Goal: Task Accomplishment & Management: Complete application form

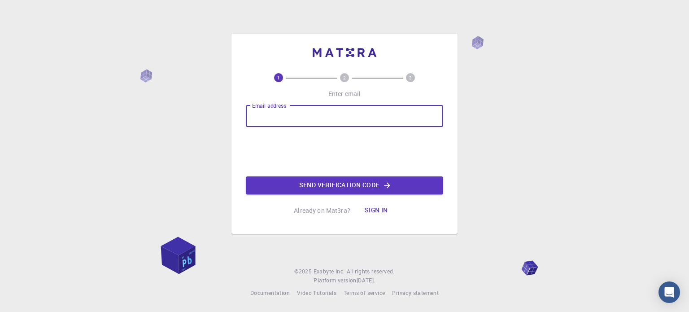
click at [305, 117] on input "Email address" at bounding box center [344, 116] width 197 height 22
type input "[PERSON_NAME][EMAIL_ADDRESS][PERSON_NAME][DOMAIN_NAME]"
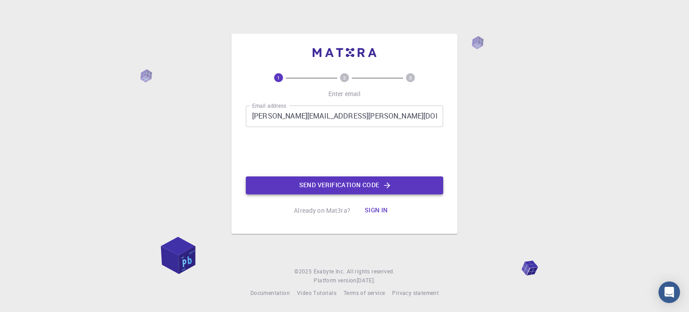
click at [340, 189] on button "Send verification code" at bounding box center [344, 185] width 197 height 18
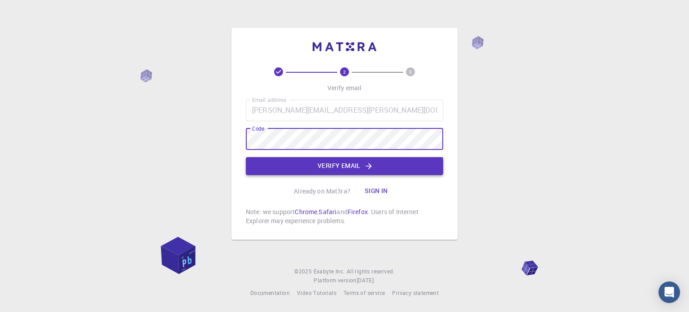
click at [336, 167] on button "Verify email" at bounding box center [344, 166] width 197 height 18
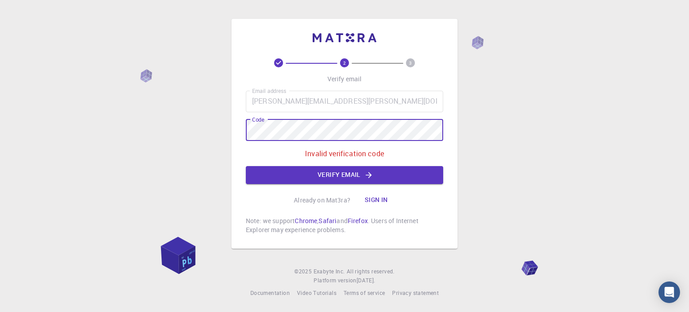
click at [244, 139] on div "2 3 Verify email Email address [PERSON_NAME][EMAIL_ADDRESS][PERSON_NAME][DOMAIN…" at bounding box center [344, 134] width 226 height 230
click at [303, 171] on button "Verify email" at bounding box center [344, 175] width 197 height 18
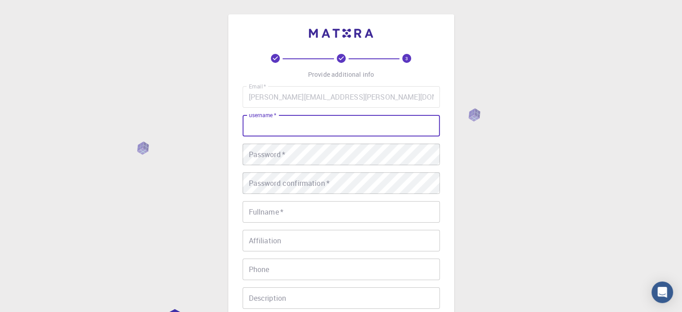
click at [301, 127] on input "username   *" at bounding box center [341, 126] width 197 height 22
type input "samjag"
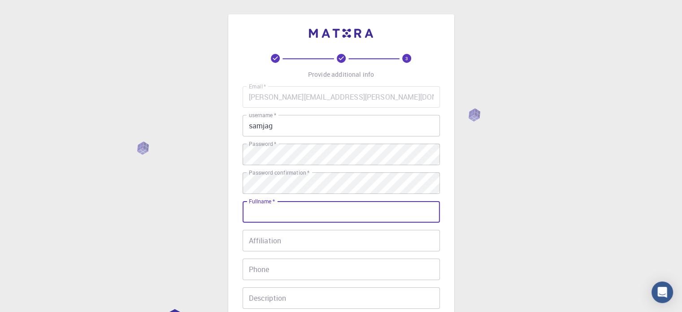
click at [273, 213] on input "Fullname   *" at bounding box center [341, 212] width 197 height 22
type input "Jag"
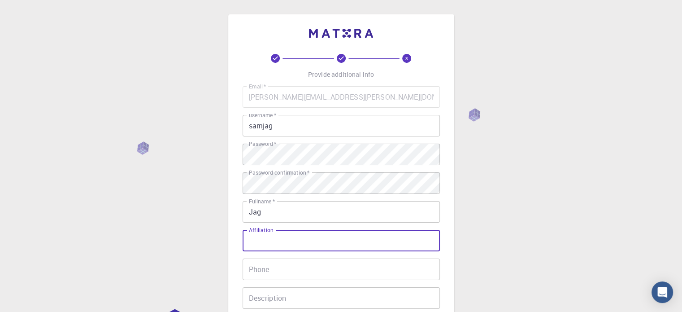
type input "A"
type input "GIET University"
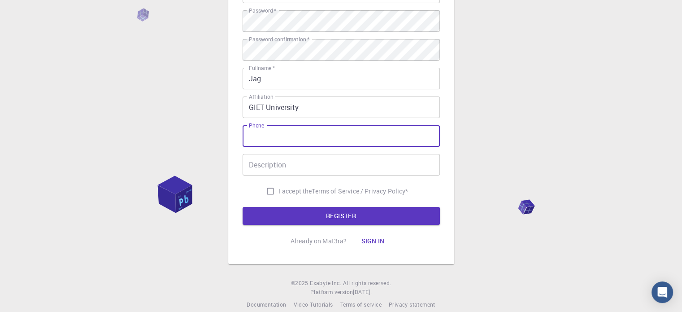
scroll to position [135, 0]
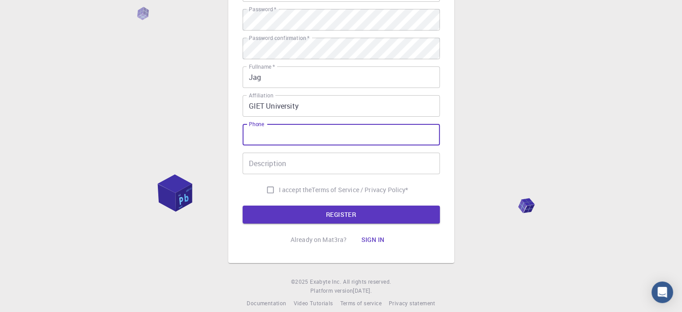
click at [267, 188] on input "I accept the Terms of Service / Privacy Policy *" at bounding box center [270, 189] width 17 height 17
checkbox input "true"
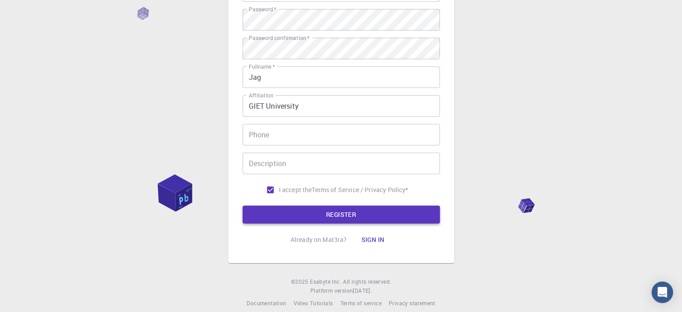
click at [333, 212] on button "REGISTER" at bounding box center [341, 214] width 197 height 18
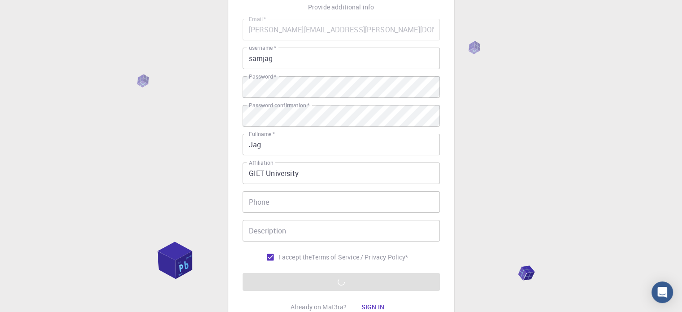
scroll to position [144, 0]
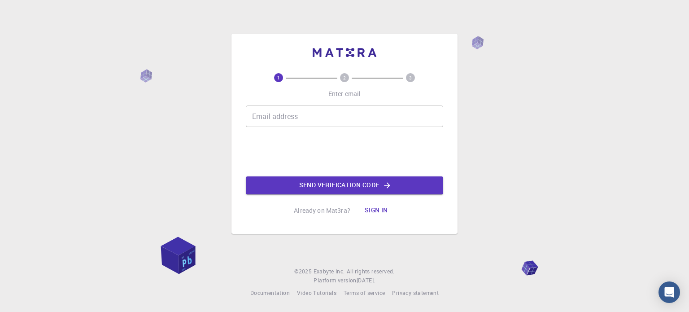
click at [383, 211] on button "Sign in" at bounding box center [376, 210] width 38 height 18
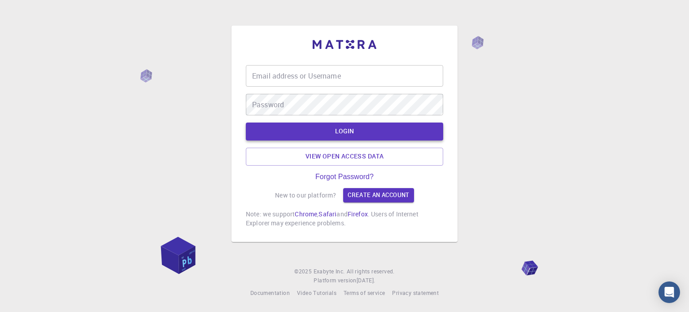
type input "samjag"
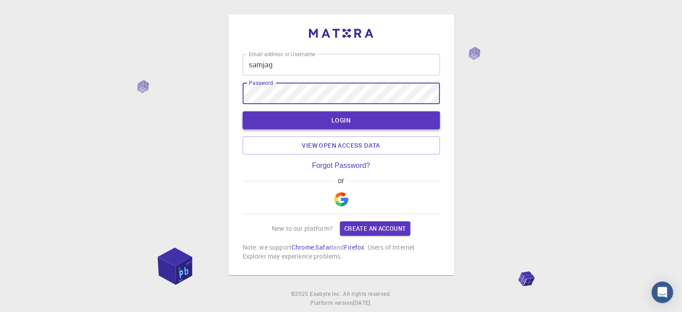
click at [331, 122] on button "LOGIN" at bounding box center [341, 120] width 197 height 18
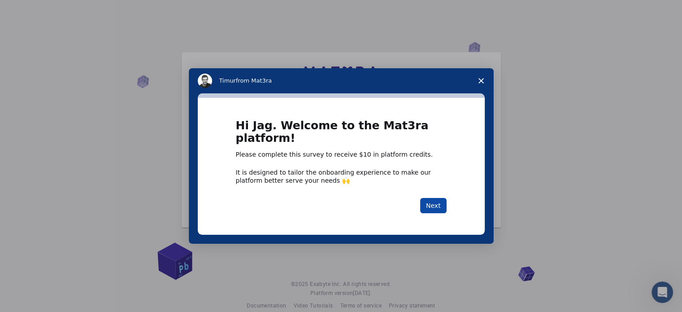
click at [438, 202] on button "Next" at bounding box center [433, 205] width 26 height 15
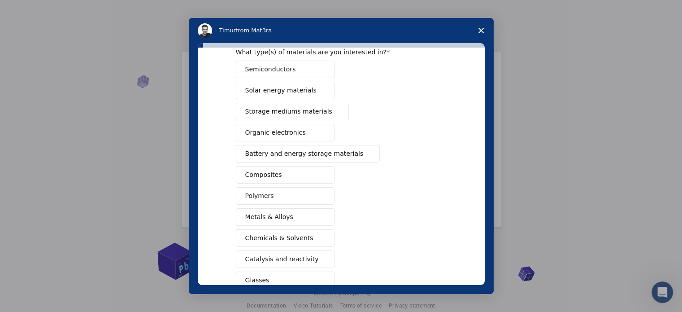
scroll to position [45, 0]
click at [301, 91] on span "Solar energy materials" at bounding box center [280, 88] width 71 height 9
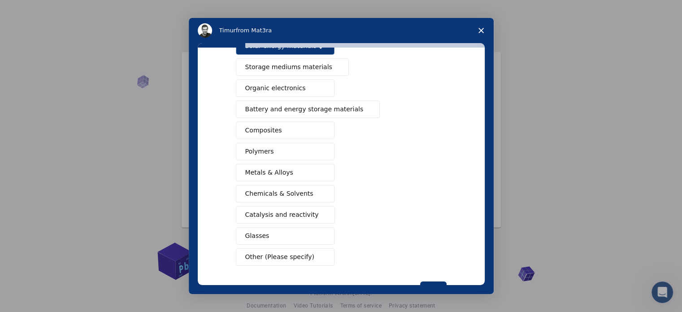
scroll to position [90, 0]
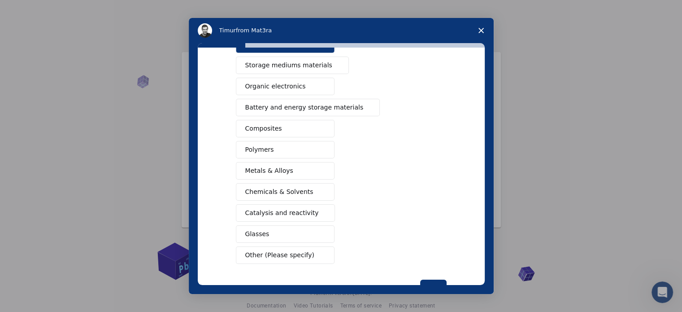
click at [316, 105] on span "Battery and energy storage materials" at bounding box center [304, 107] width 118 height 9
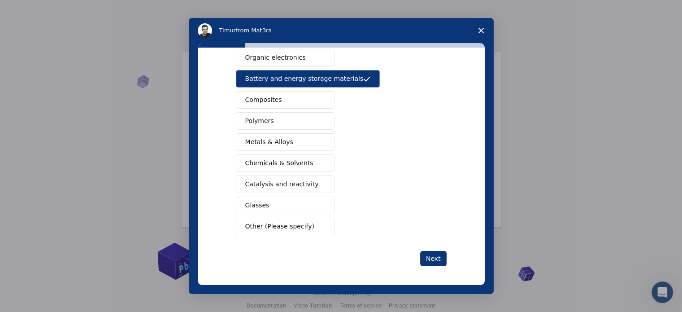
scroll to position [118, 0]
click at [282, 96] on button "Composites" at bounding box center [285, 99] width 99 height 17
click at [298, 142] on button "Metals & Alloys" at bounding box center [285, 141] width 99 height 17
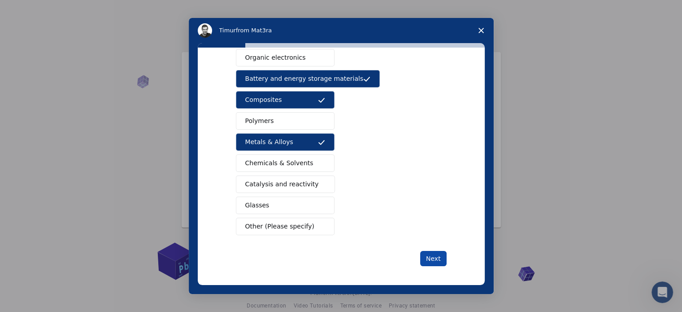
click at [424, 256] on button "Next" at bounding box center [433, 258] width 26 height 15
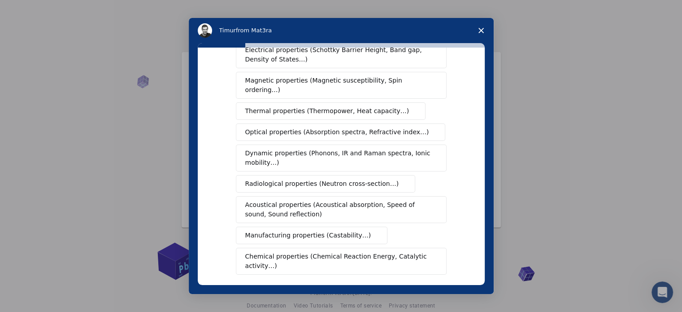
scroll to position [90, 0]
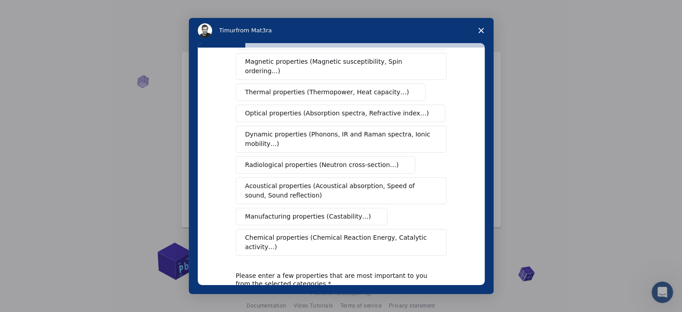
click at [313, 160] on span "Radiological properties (Neutron cross-section…)" at bounding box center [322, 164] width 154 height 9
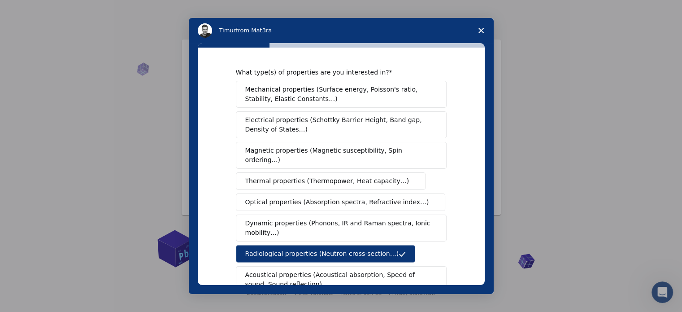
scroll to position [0, 0]
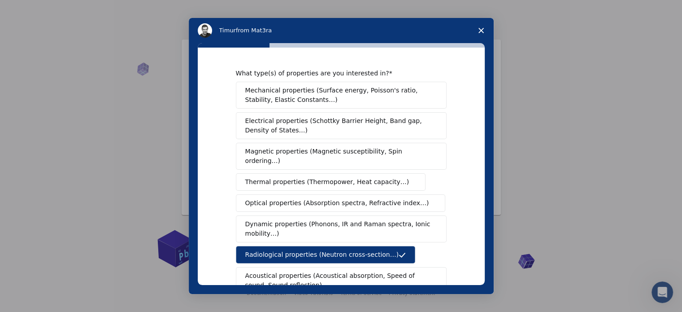
click at [298, 95] on span "Mechanical properties (Surface energy, Poisson's ratio, Stability, Elastic Cons…" at bounding box center [338, 95] width 187 height 19
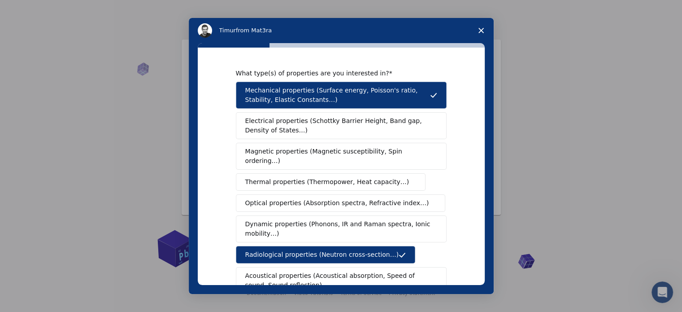
click at [296, 122] on span "Electrical properties (Schottky Barrier Height, Band gap, Density of States…)" at bounding box center [338, 125] width 187 height 19
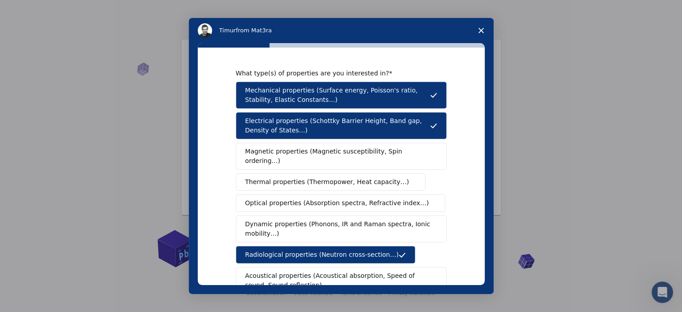
click at [309, 152] on span "Magnetic properties (Magnetic susceptibility, Spin ordering…)" at bounding box center [337, 156] width 185 height 19
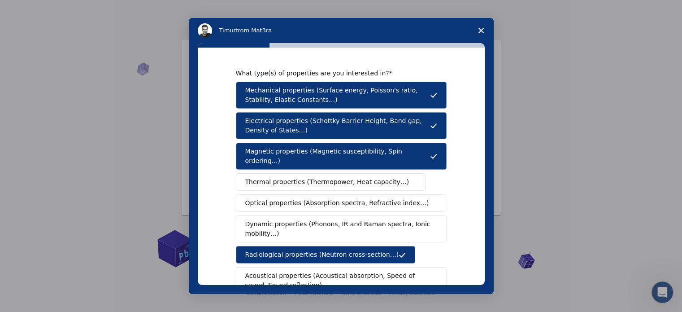
click at [311, 177] on span "Thermal properties (Thermopower, Heat capacity…)" at bounding box center [327, 181] width 164 height 9
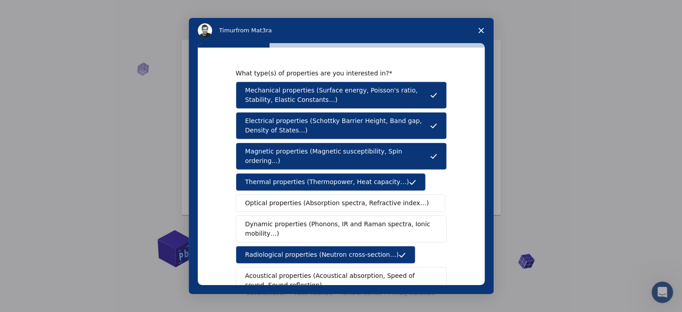
click at [308, 198] on span "Optical properties (Absorption spectra, Refractive index…)" at bounding box center [337, 202] width 184 height 9
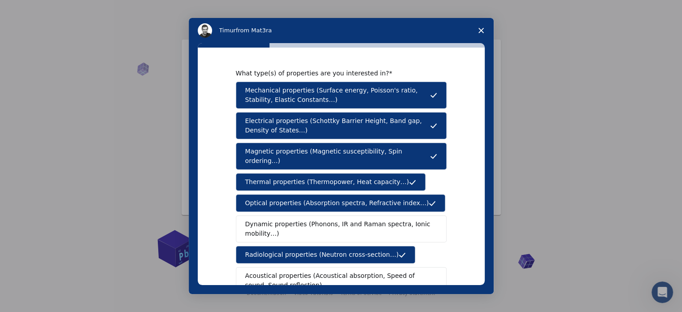
click at [298, 219] on span "Dynamic properties (Phonons, IR and Raman spectra, Ionic mobility…)" at bounding box center [338, 228] width 186 height 19
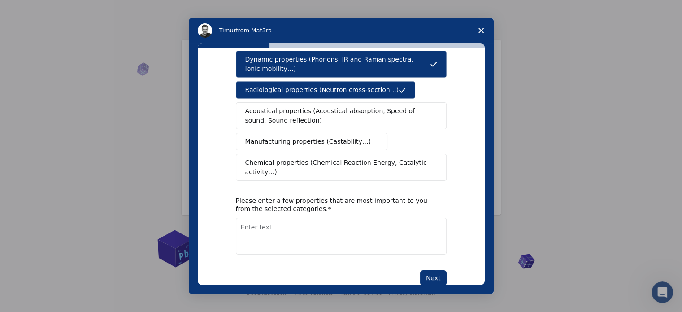
scroll to position [165, 0]
click at [288, 217] on textarea "Enter text..." at bounding box center [341, 235] width 211 height 37
type textarea "sensors"
click at [446, 254] on div "What type(s) of properties are you interested in? Mechanical properties (Surfac…" at bounding box center [341, 166] width 287 height 237
click at [431, 270] on button "Next" at bounding box center [433, 277] width 26 height 15
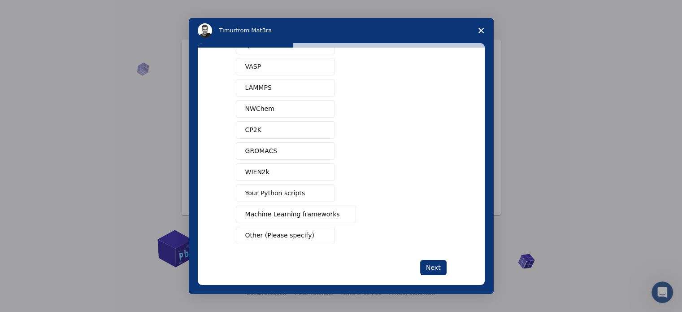
scroll to position [54, 0]
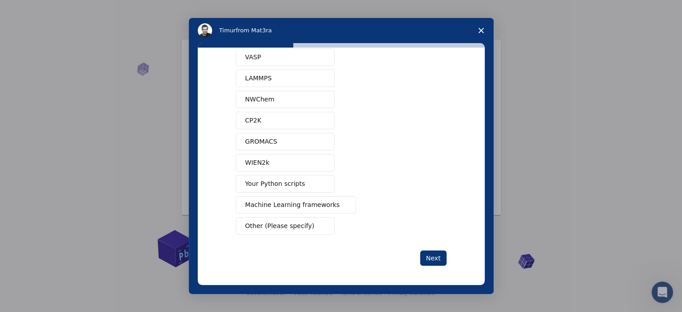
click at [314, 202] on span "Machine Learning frameworks" at bounding box center [292, 204] width 95 height 9
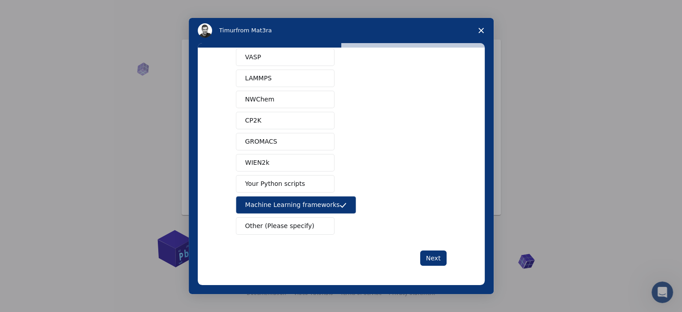
click at [309, 184] on button "Your Python scripts" at bounding box center [285, 183] width 99 height 17
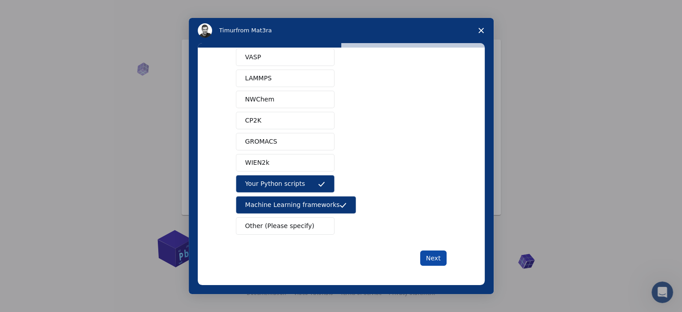
click at [430, 256] on button "Next" at bounding box center [433, 257] width 26 height 15
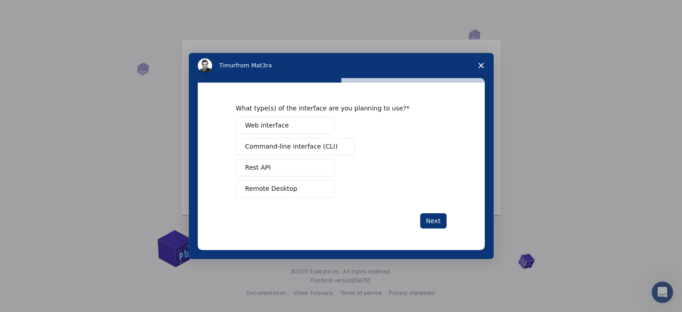
click at [286, 124] on button "Web interface" at bounding box center [285, 125] width 99 height 17
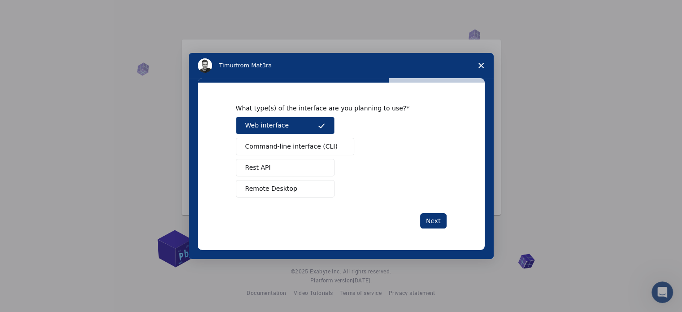
click at [291, 165] on button "Rest API" at bounding box center [285, 167] width 99 height 17
click at [293, 186] on button "Remote Desktop" at bounding box center [285, 188] width 99 height 17
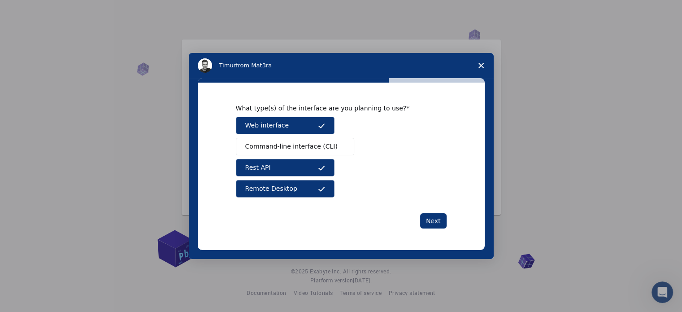
click at [310, 145] on span "Command-line interface (CLI)" at bounding box center [291, 146] width 92 height 9
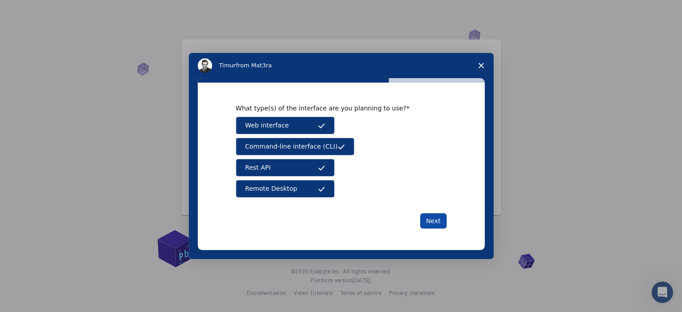
click at [435, 220] on button "Next" at bounding box center [433, 220] width 26 height 15
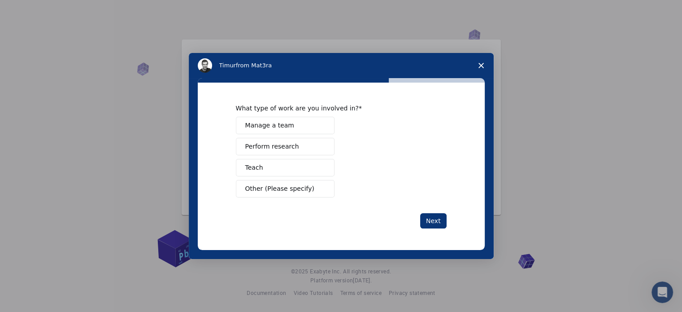
click at [312, 127] on button "Manage a team" at bounding box center [285, 125] width 99 height 17
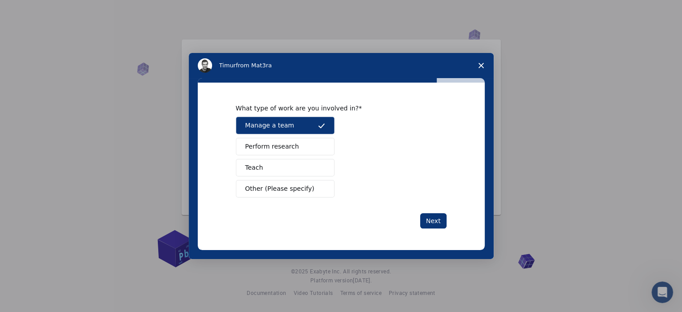
click at [305, 147] on button "Perform research" at bounding box center [285, 146] width 99 height 17
click at [294, 166] on button "Teach" at bounding box center [285, 167] width 99 height 17
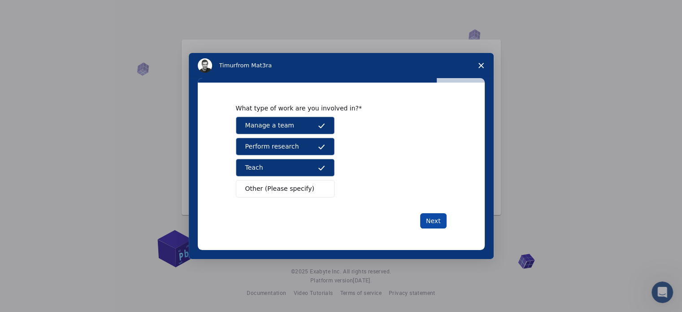
click at [436, 221] on button "Next" at bounding box center [433, 220] width 26 height 15
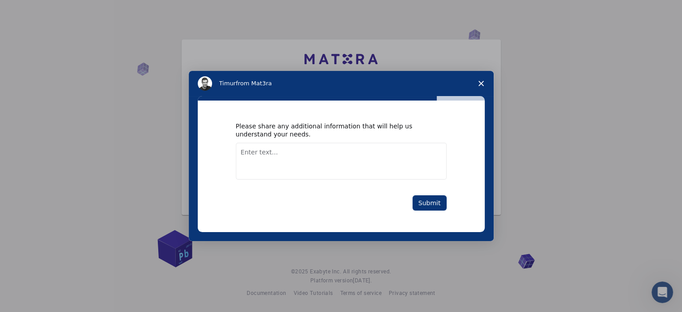
click at [289, 161] on textarea "Enter text..." at bounding box center [341, 161] width 211 height 37
type textarea "Thank you for this opportunity"
click at [431, 204] on button "Submit" at bounding box center [430, 202] width 34 height 15
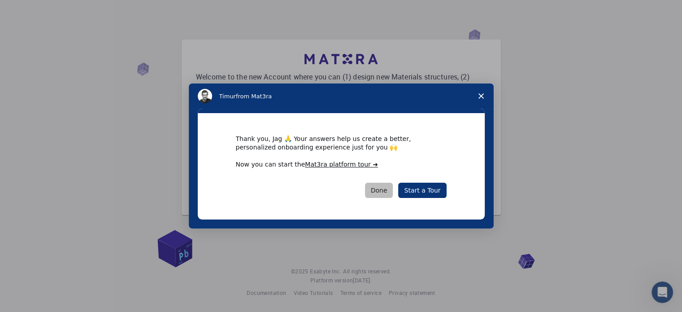
click at [389, 190] on button "Done" at bounding box center [379, 190] width 28 height 15
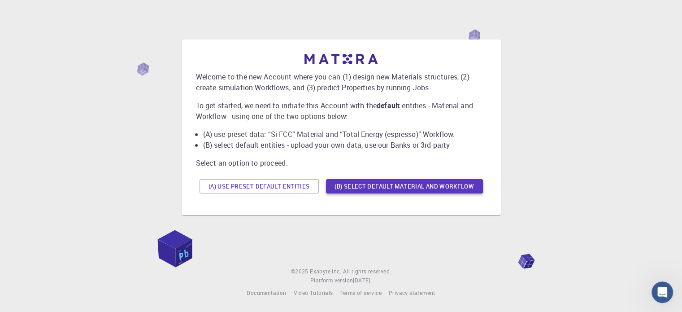
click at [405, 183] on button "(B) Select default material and workflow" at bounding box center [404, 186] width 157 height 14
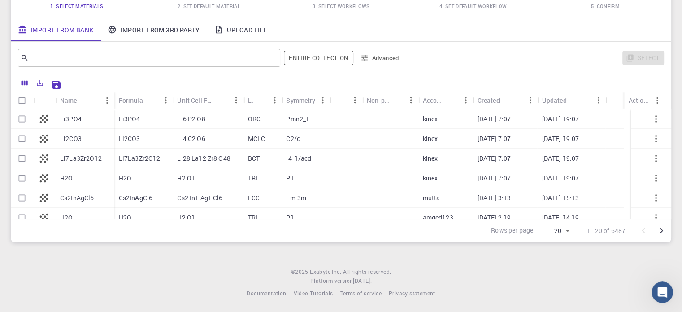
click at [20, 120] on input "Select row" at bounding box center [21, 118] width 17 height 17
checkbox input "true"
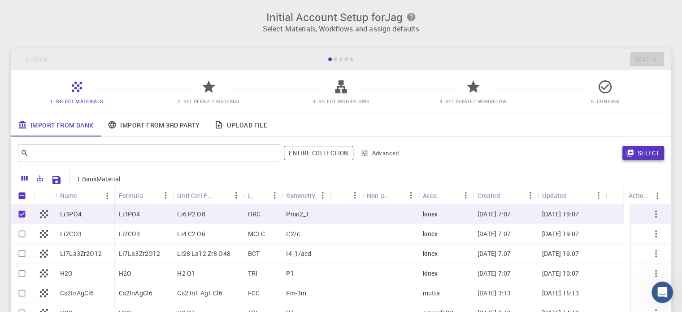
click at [644, 152] on button "Select" at bounding box center [644, 153] width 42 height 14
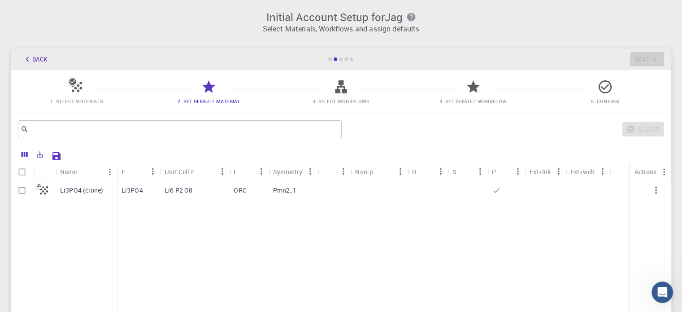
click at [20, 191] on input "Select row" at bounding box center [21, 190] width 17 height 17
checkbox input "true"
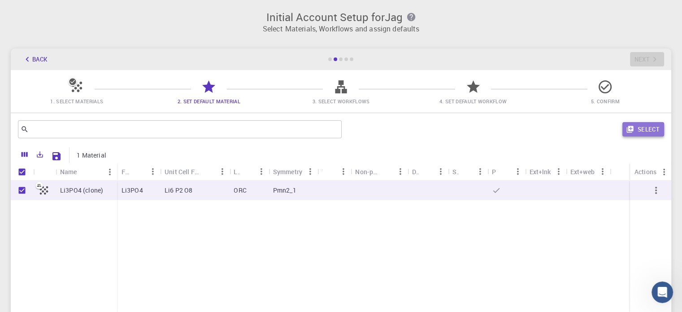
click at [655, 127] on button "Select" at bounding box center [644, 129] width 42 height 14
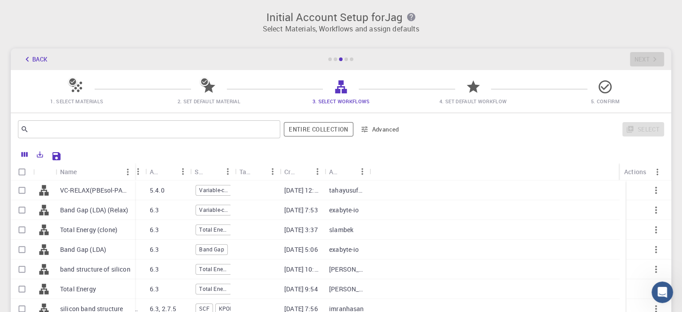
drag, startPoint x: 99, startPoint y: 165, endPoint x: 133, endPoint y: 164, distance: 34.5
click at [133, 164] on div "Name" at bounding box center [135, 171] width 9 height 17
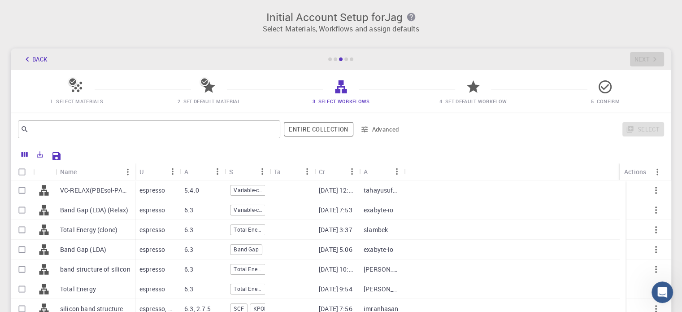
click at [23, 171] on input "Select all rows" at bounding box center [21, 171] width 17 height 17
checkbox input "true"
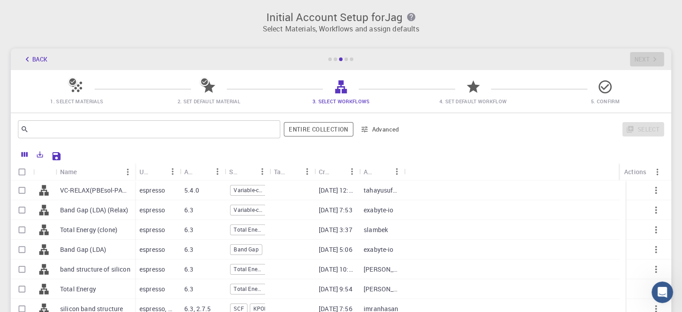
checkbox input "true"
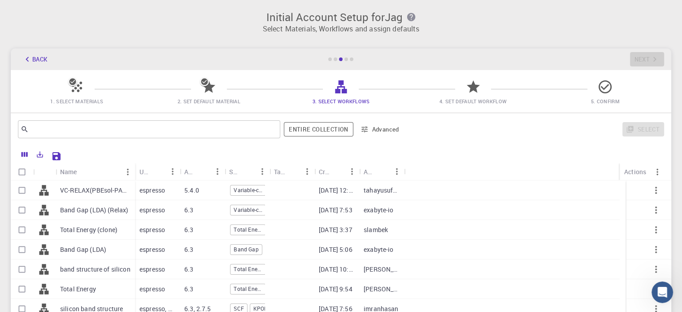
checkbox input "true"
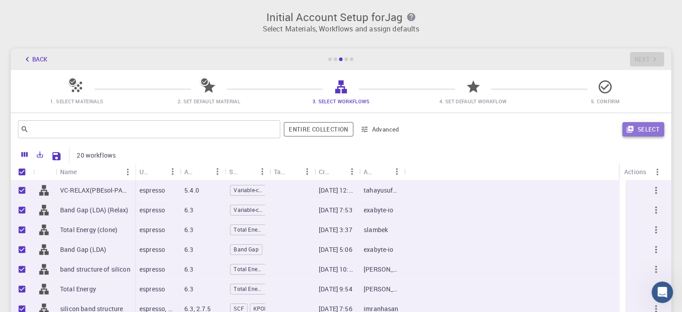
click at [662, 124] on button "Select" at bounding box center [644, 129] width 42 height 14
